Goal: Task Accomplishment & Management: Use online tool/utility

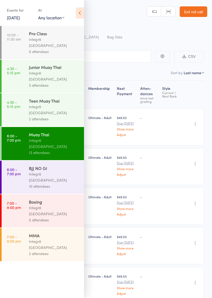
click at [40, 194] on div "Boxing Integr8 [GEOGRAPHIC_DATA] 5 attendees" at bounding box center [56, 210] width 55 height 33
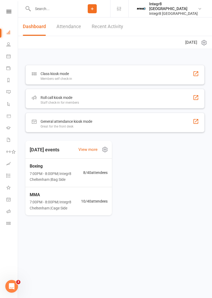
click at [50, 100] on div "Roll call kiosk mode" at bounding box center [60, 97] width 38 height 6
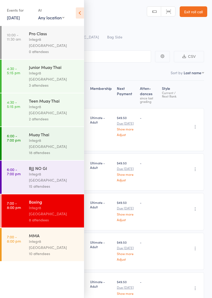
click at [37, 205] on div "Integr8 [GEOGRAPHIC_DATA]" at bounding box center [54, 211] width 51 height 12
click at [34, 217] on div "8 attendees" at bounding box center [54, 220] width 51 height 6
click at [115, 86] on div "Next Payment" at bounding box center [126, 94] width 23 height 23
click at [83, 16] on icon at bounding box center [80, 12] width 8 height 11
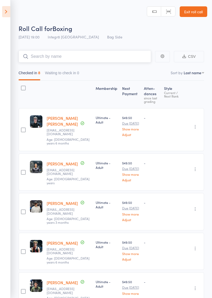
click at [40, 55] on input "search" at bounding box center [85, 56] width 133 height 12
type input "Dan"
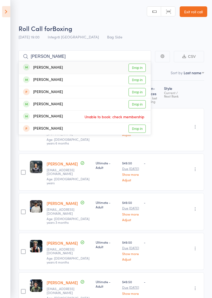
click at [140, 68] on link "Drop in" at bounding box center [137, 68] width 17 height 8
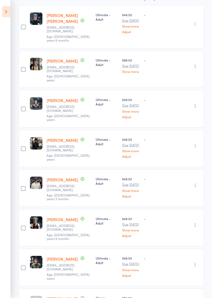
scroll to position [103, 0]
click at [148, 3] on div "Membership Next Payment Atten­dances since last grading Style Current / Next Ra…" at bounding box center [112, 216] width 186 height 477
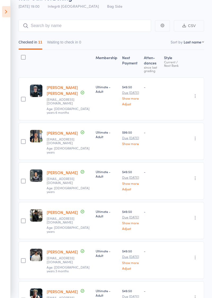
scroll to position [33, 0]
